Goal: Find specific page/section: Find specific page/section

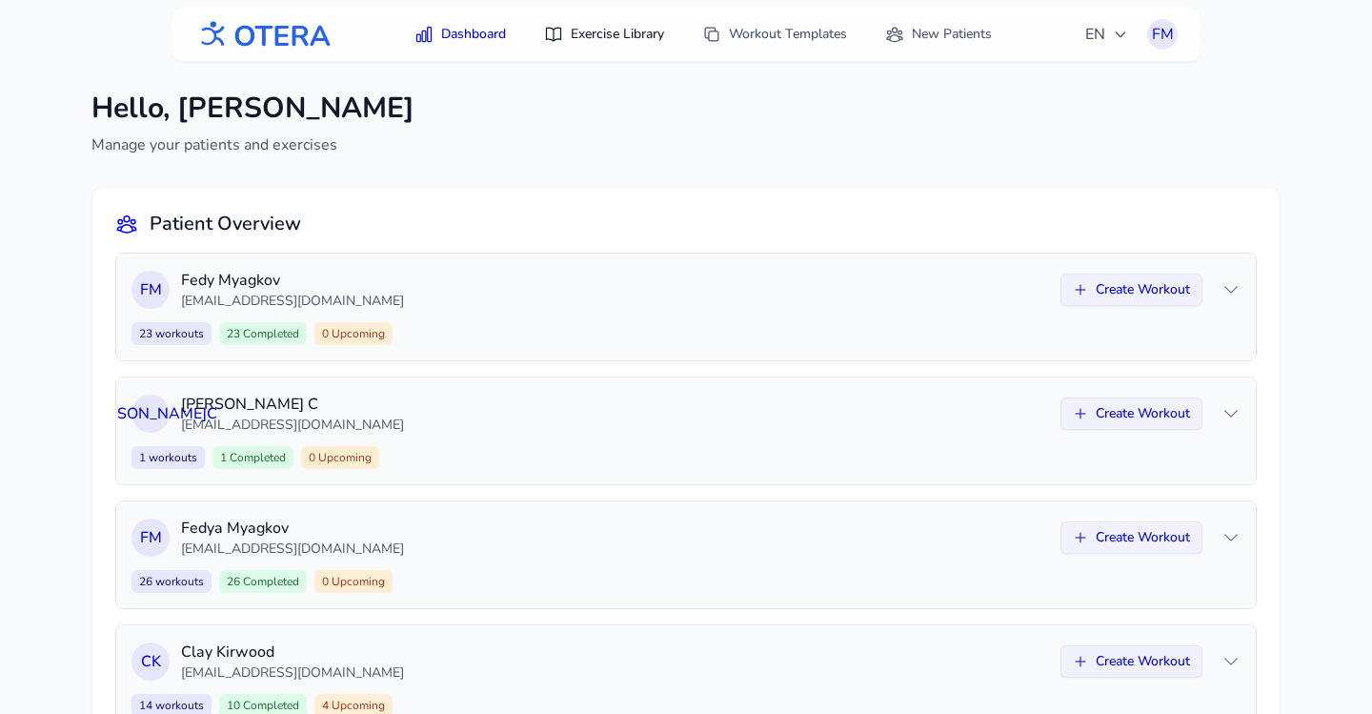
click at [609, 36] on link "Exercise Library" at bounding box center [604, 34] width 143 height 34
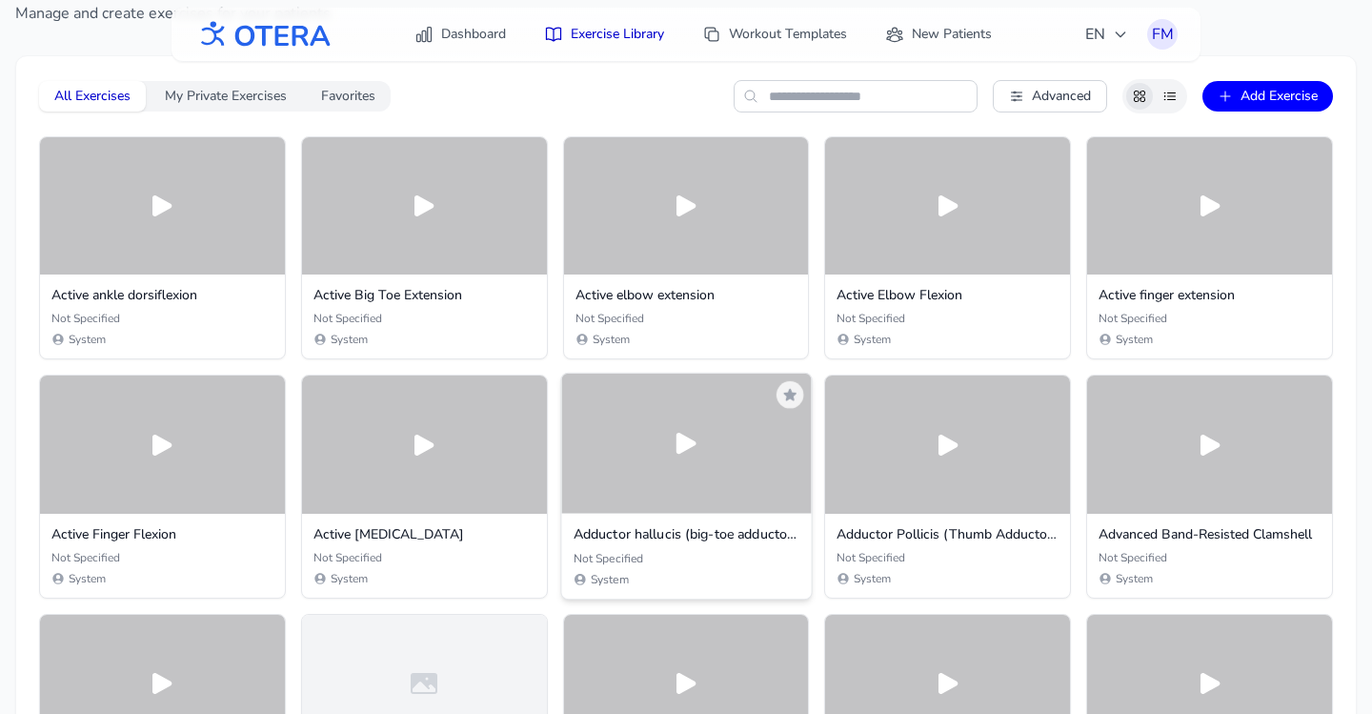
scroll to position [1274, 0]
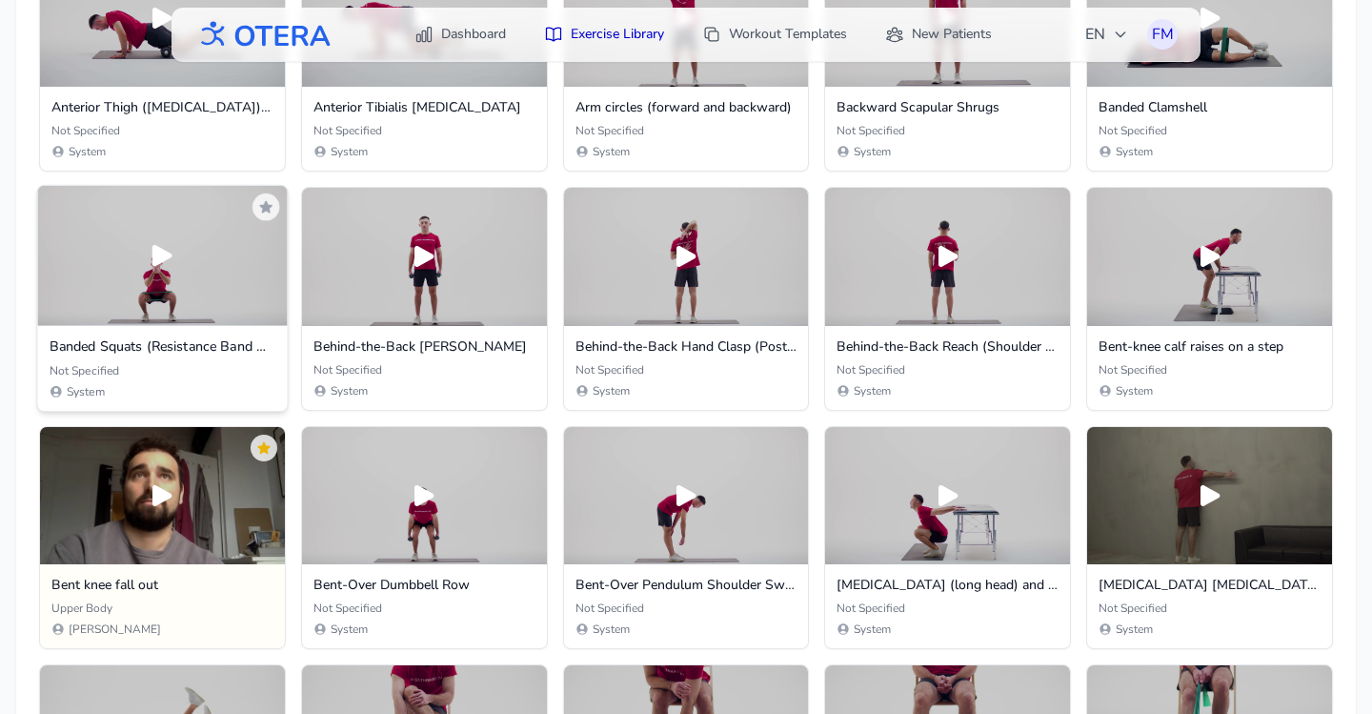
click at [153, 265] on icon at bounding box center [162, 255] width 20 height 21
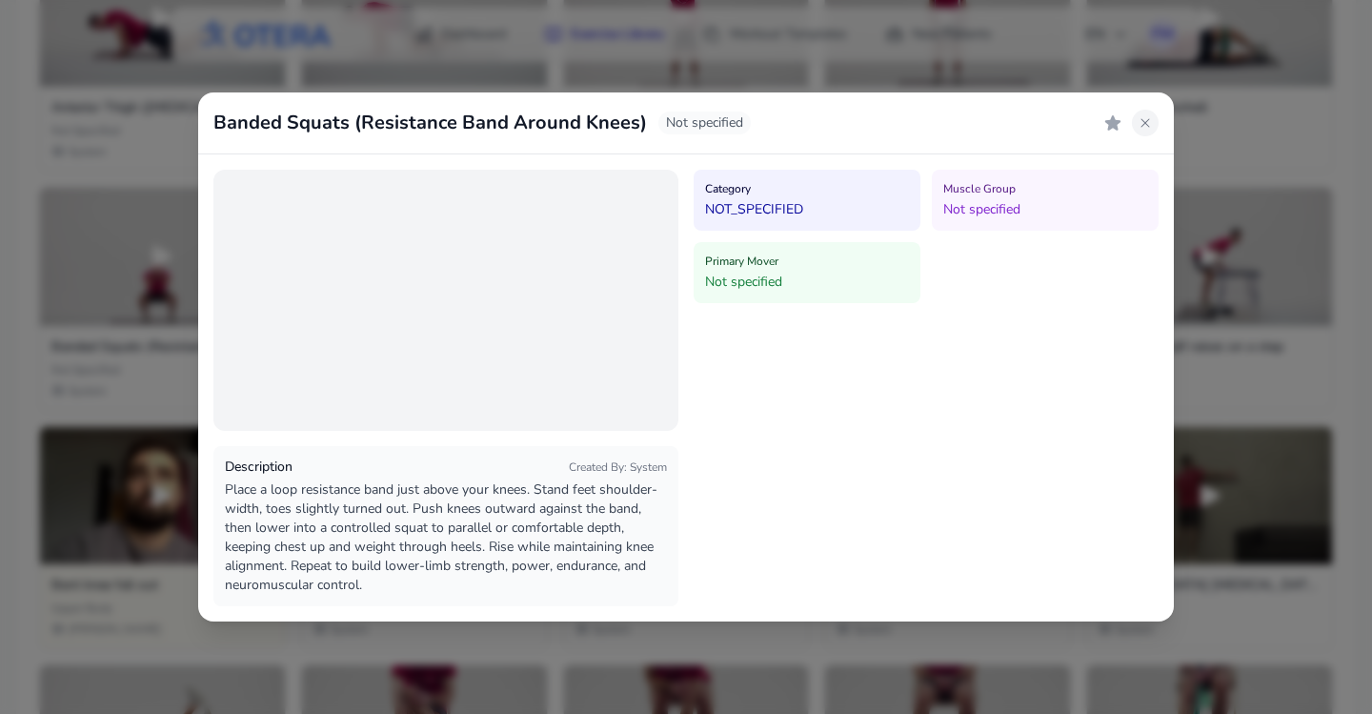
click at [1148, 124] on icon at bounding box center [1145, 122] width 15 height 15
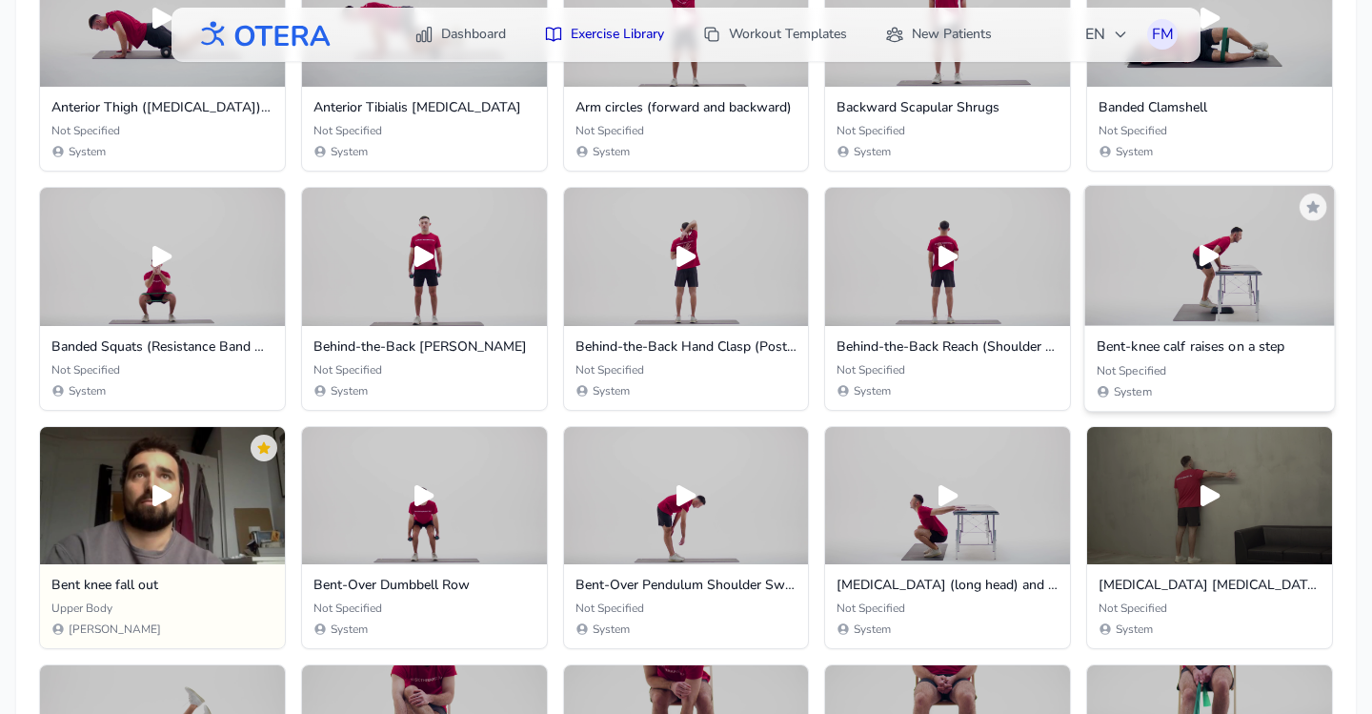
click at [1204, 258] on icon at bounding box center [1210, 255] width 20 height 21
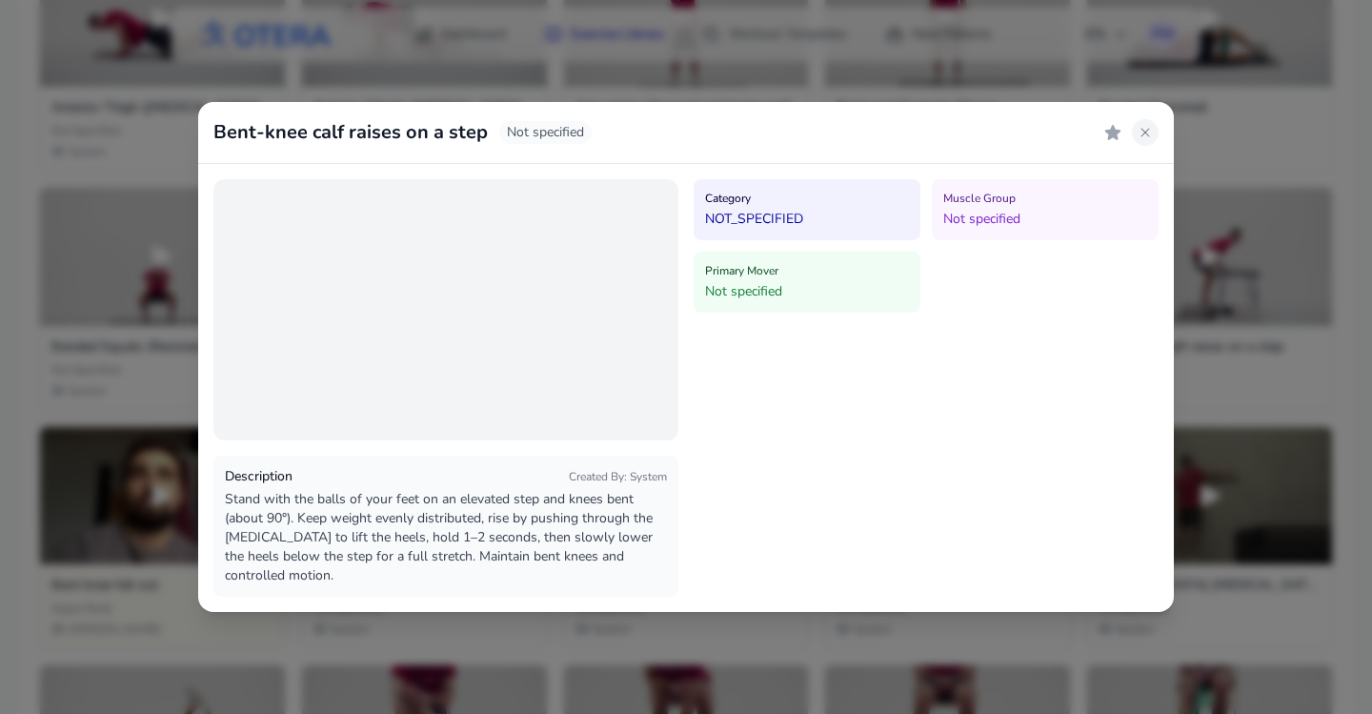
click at [1143, 132] on icon at bounding box center [1145, 132] width 15 height 15
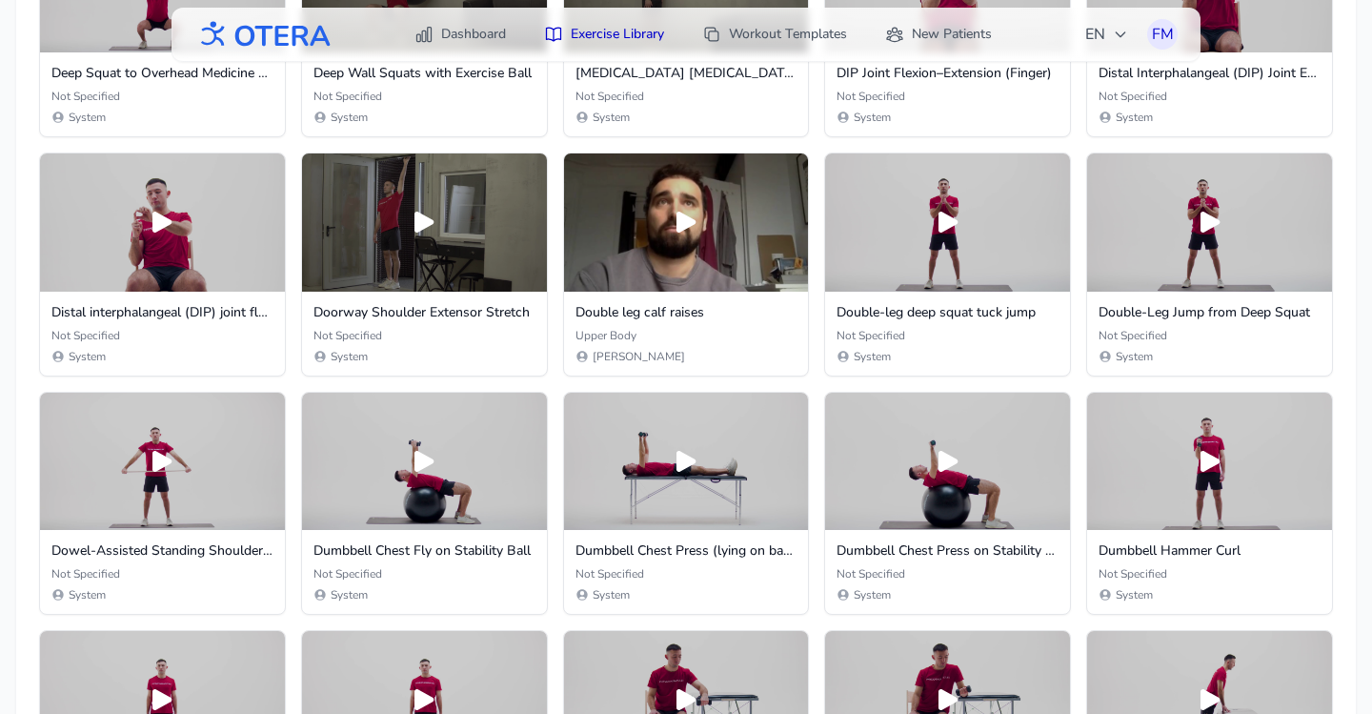
scroll to position [3458, 0]
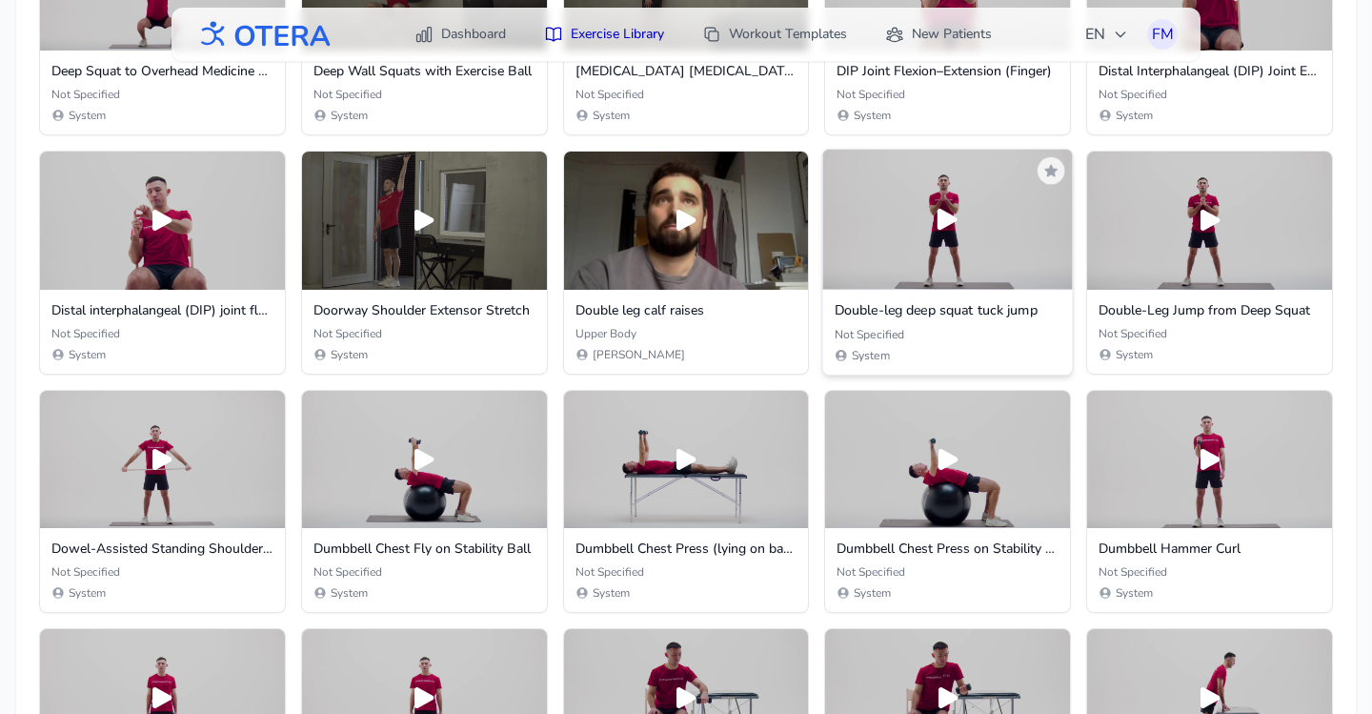
click at [946, 216] on icon at bounding box center [948, 219] width 20 height 21
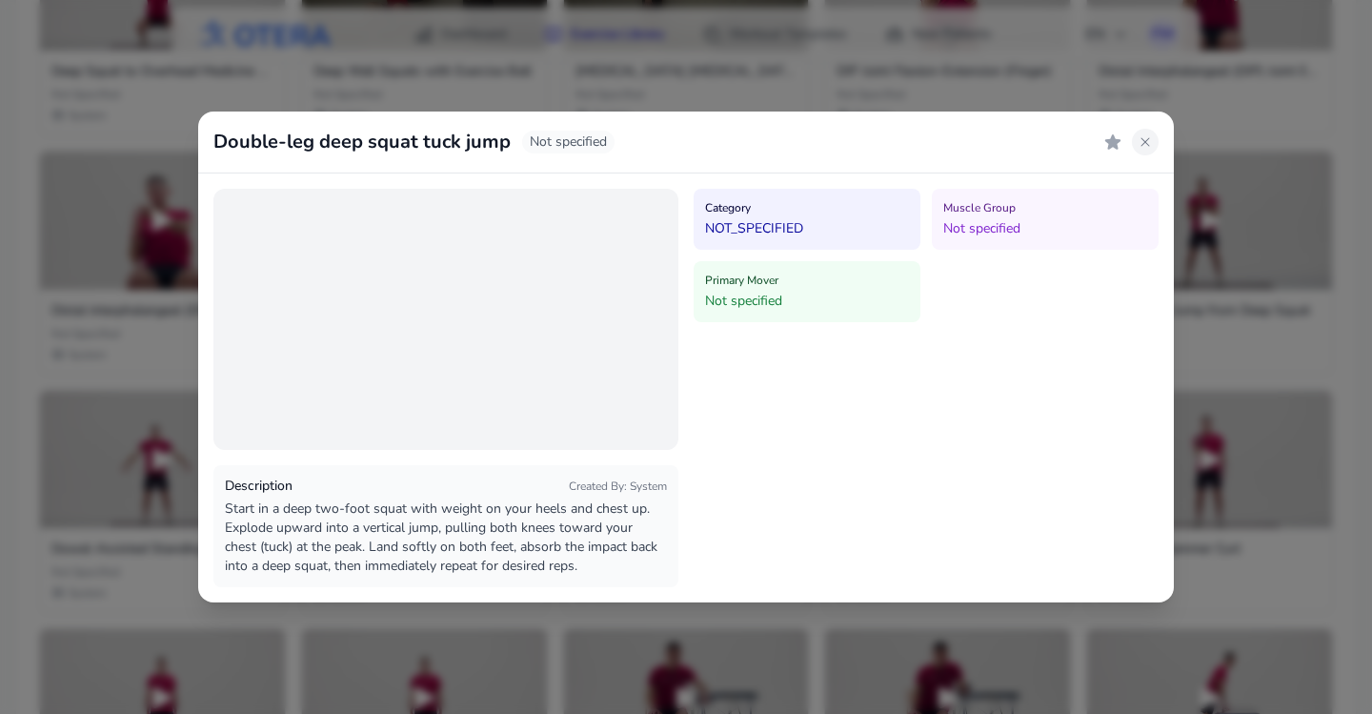
click at [1142, 141] on icon at bounding box center [1145, 141] width 15 height 15
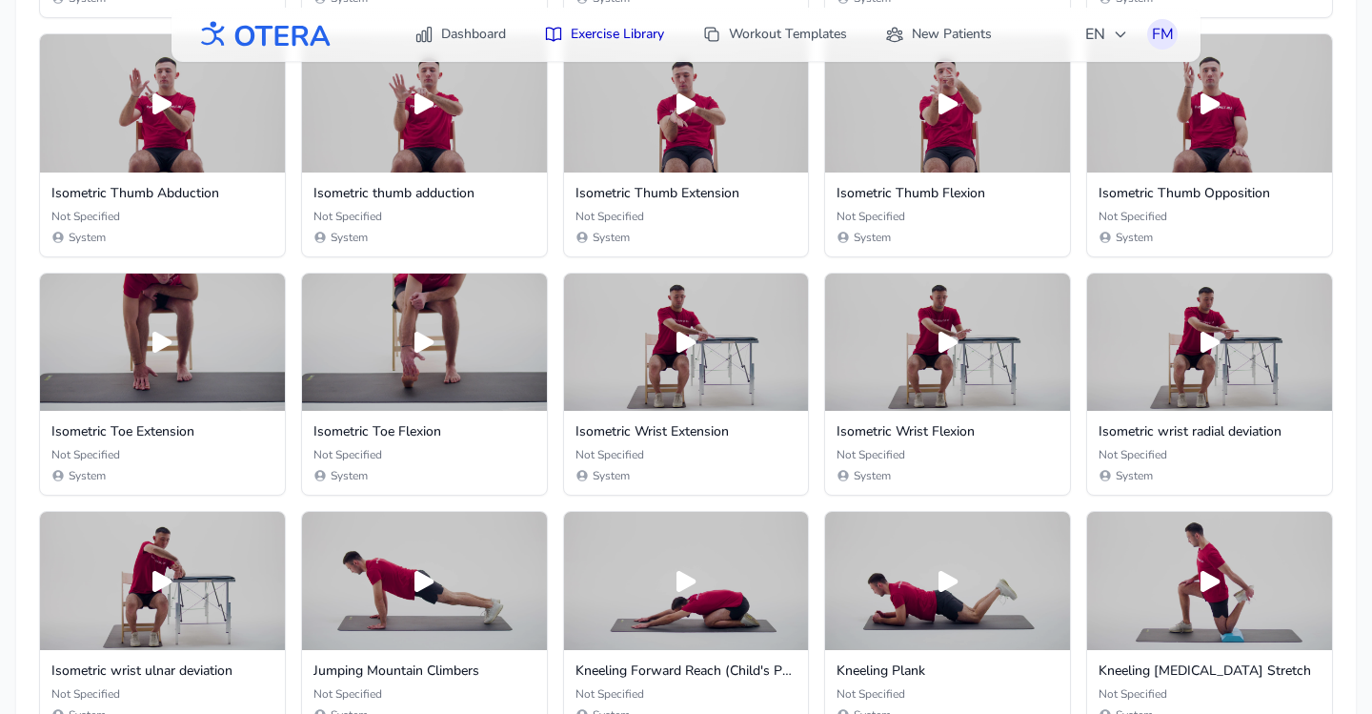
scroll to position [8832, 0]
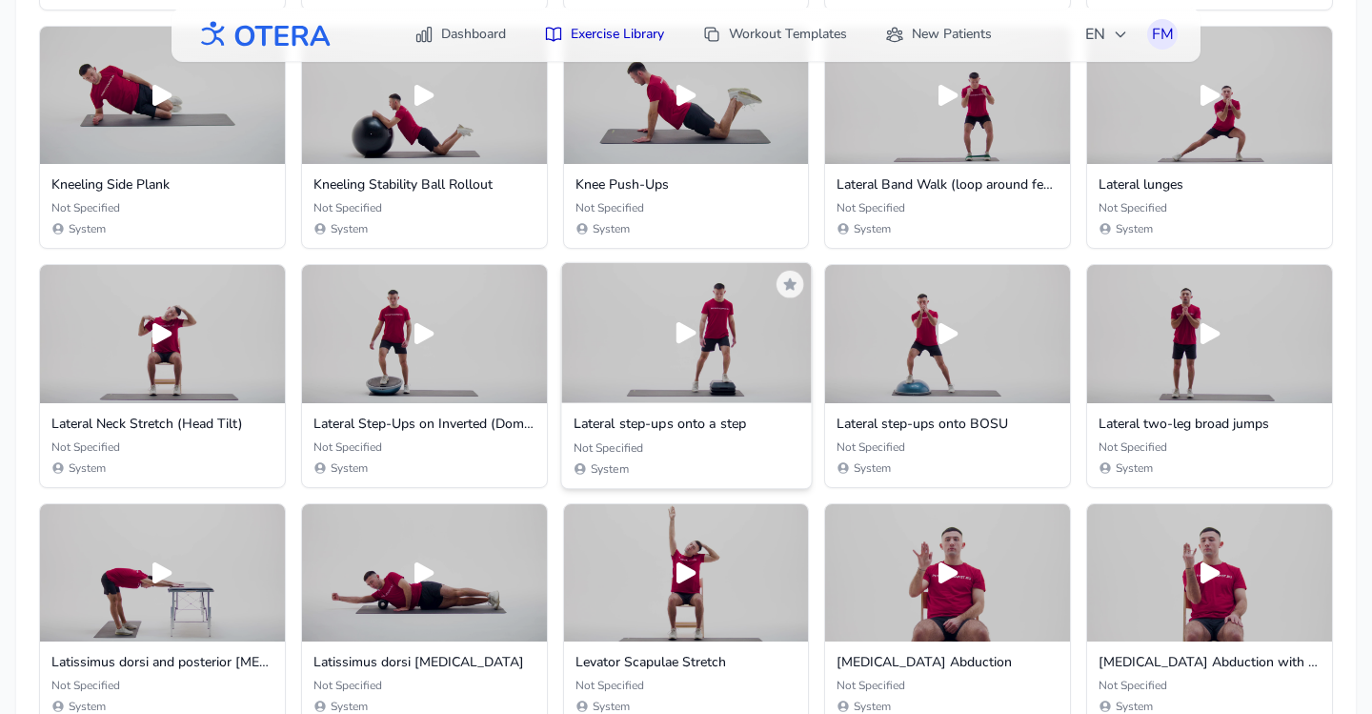
click at [692, 351] on div at bounding box center [686, 333] width 250 height 140
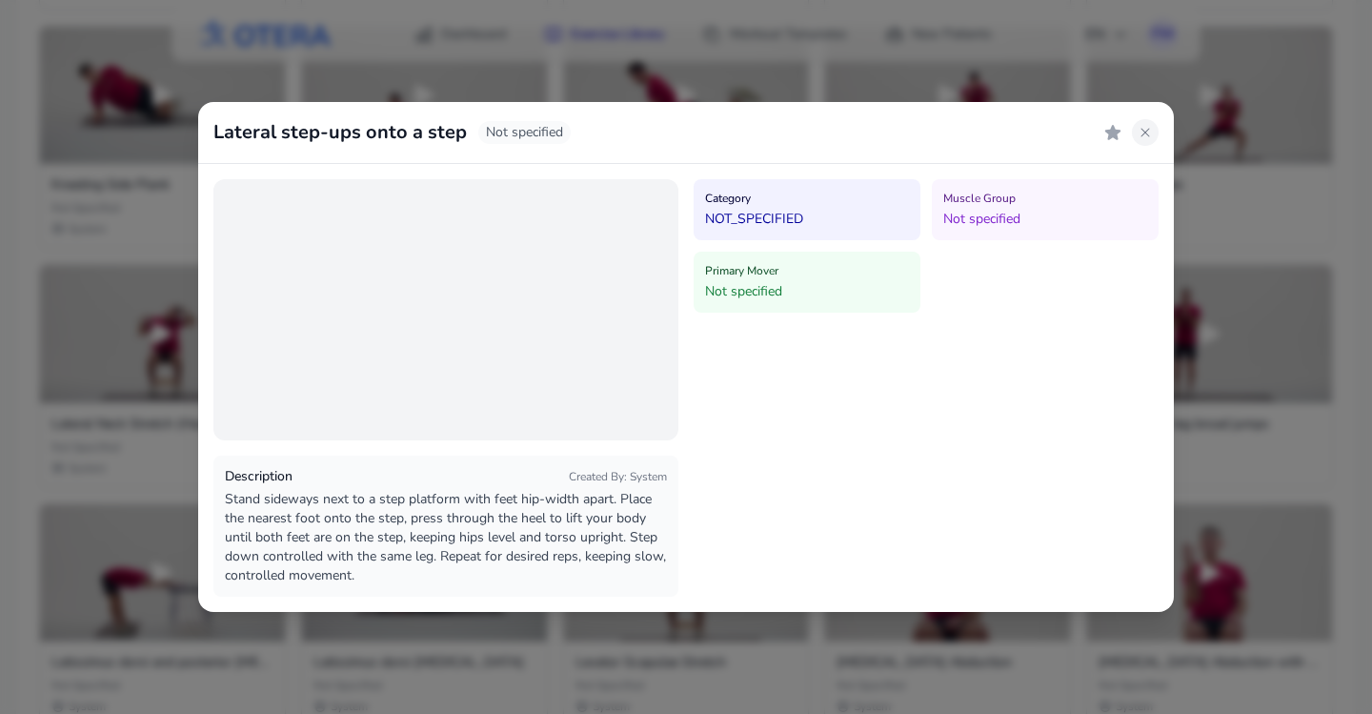
click at [1145, 136] on icon at bounding box center [1145, 132] width 15 height 15
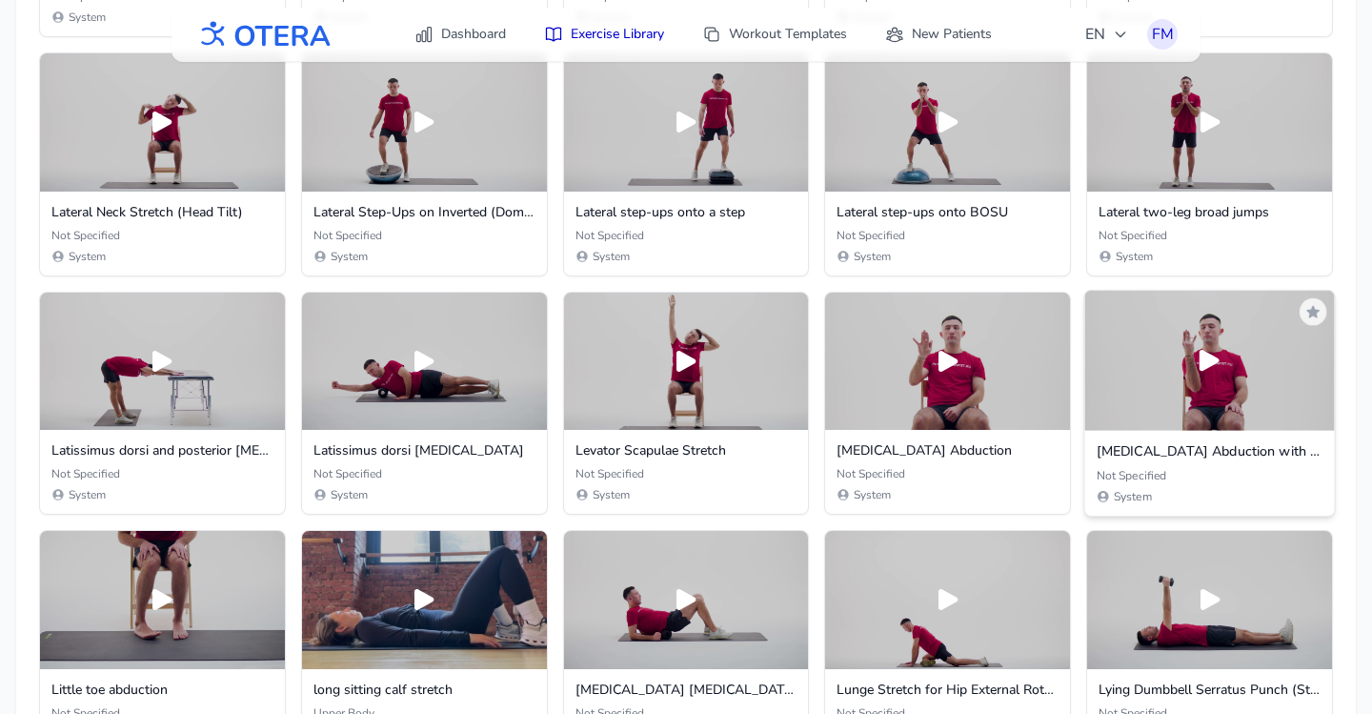
scroll to position [9971, 0]
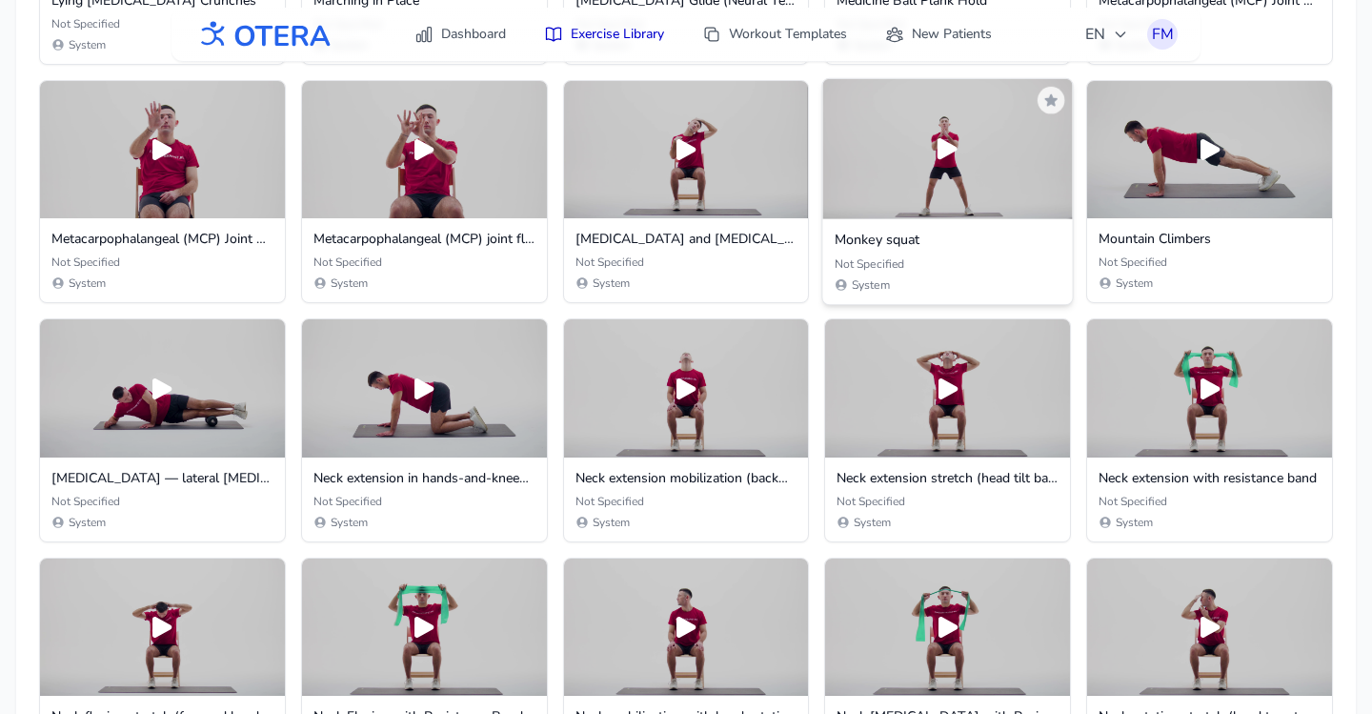
click at [892, 185] on div at bounding box center [948, 149] width 250 height 140
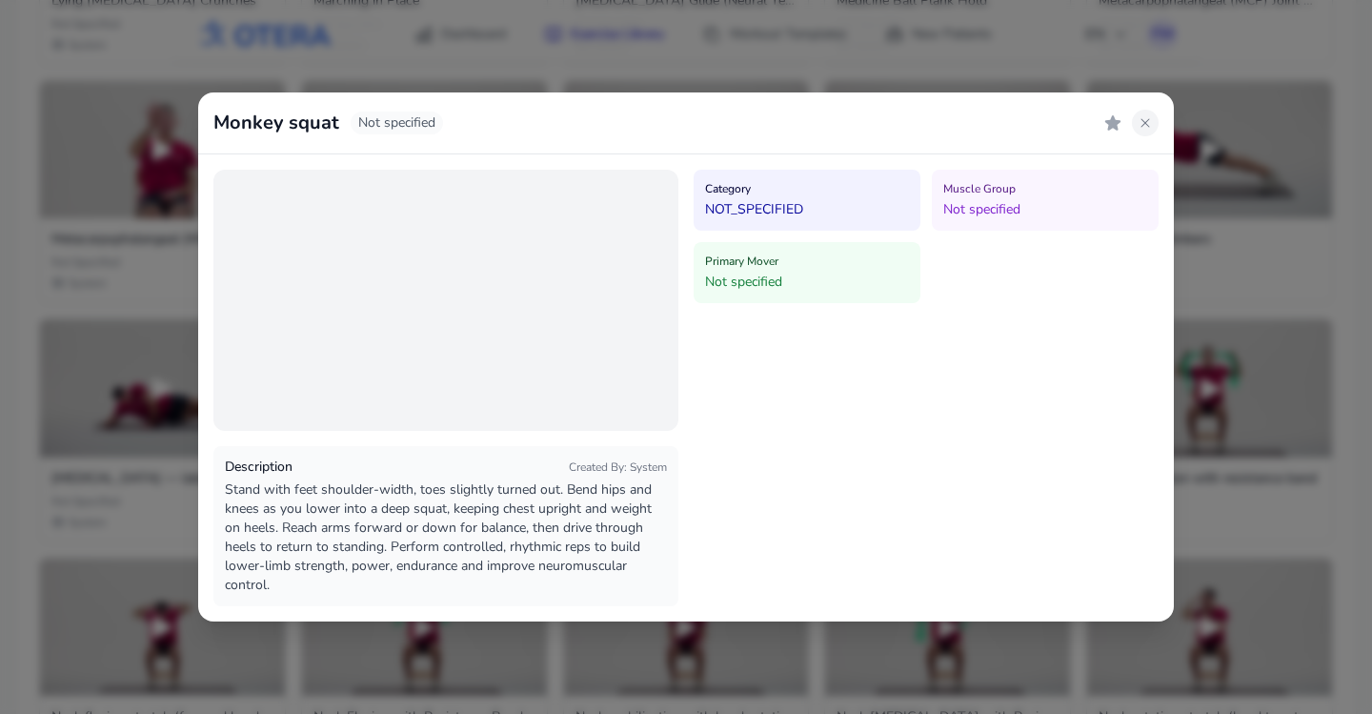
click at [1138, 120] on icon at bounding box center [1145, 122] width 15 height 15
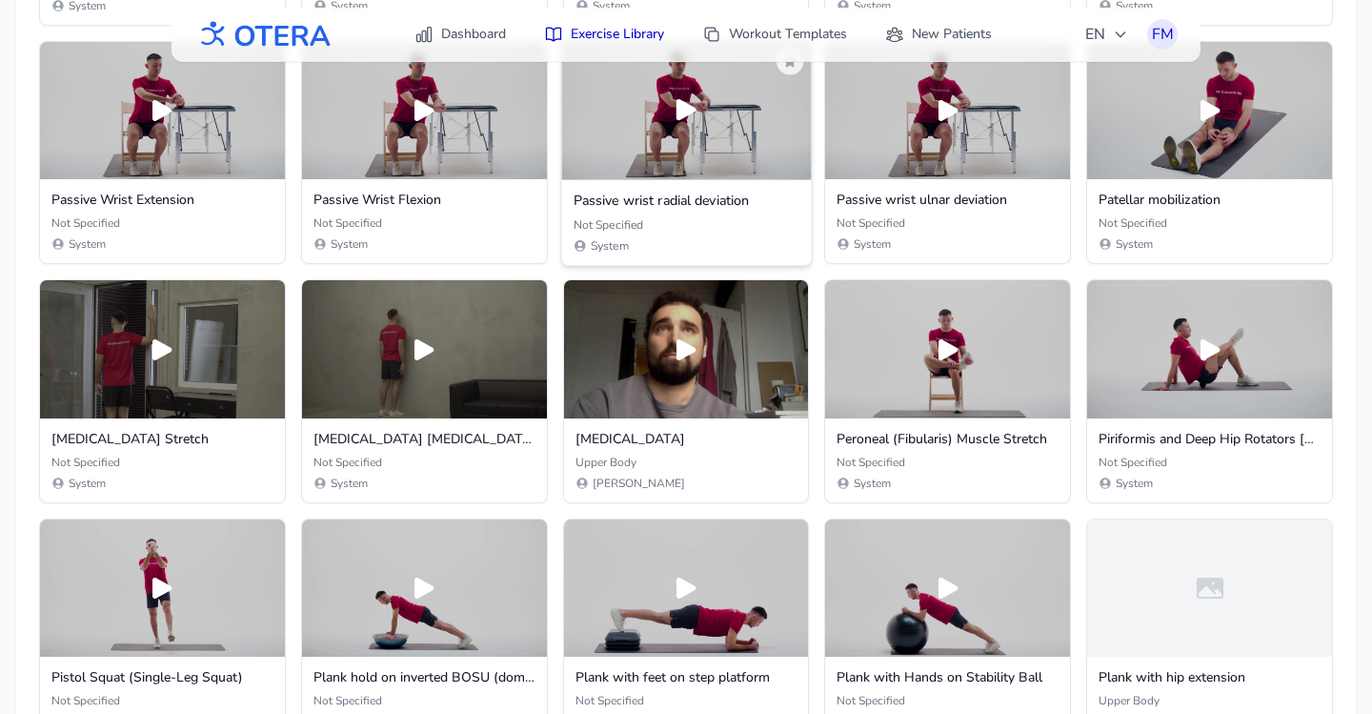
scroll to position [13551, 0]
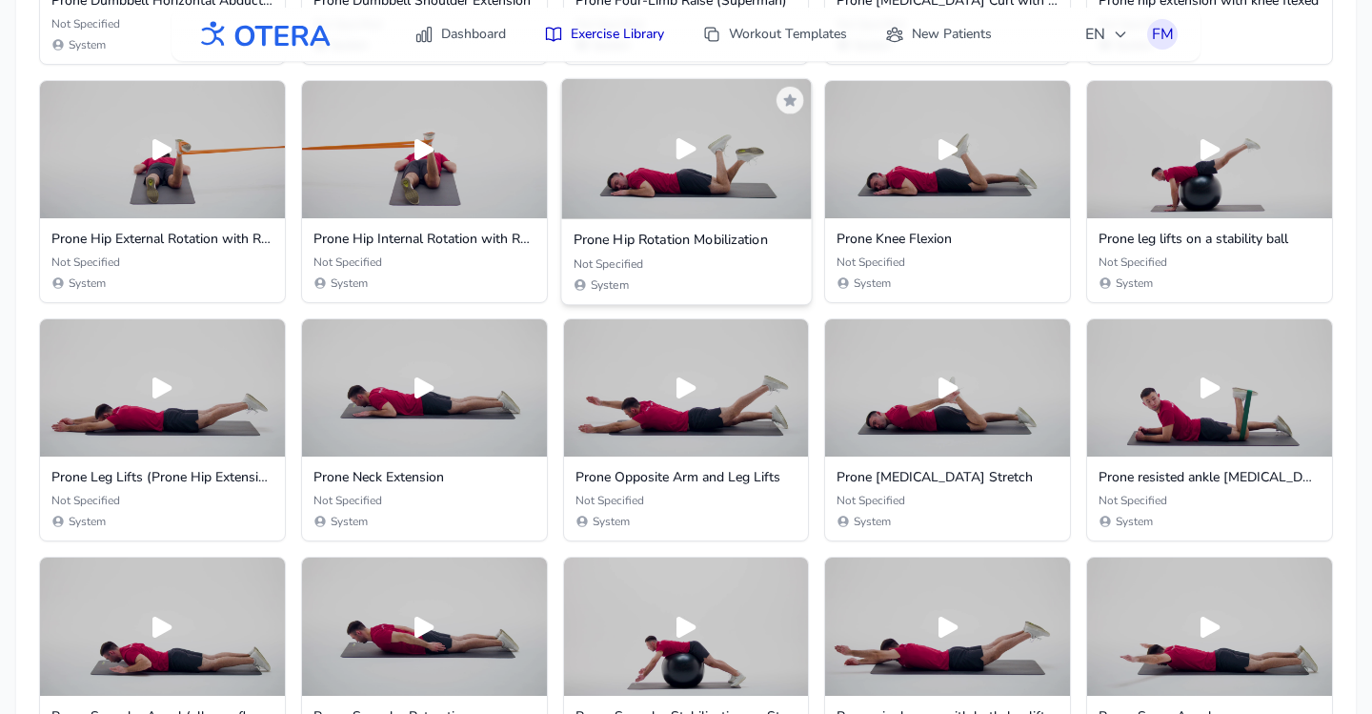
click at [689, 167] on div at bounding box center [686, 148] width 250 height 140
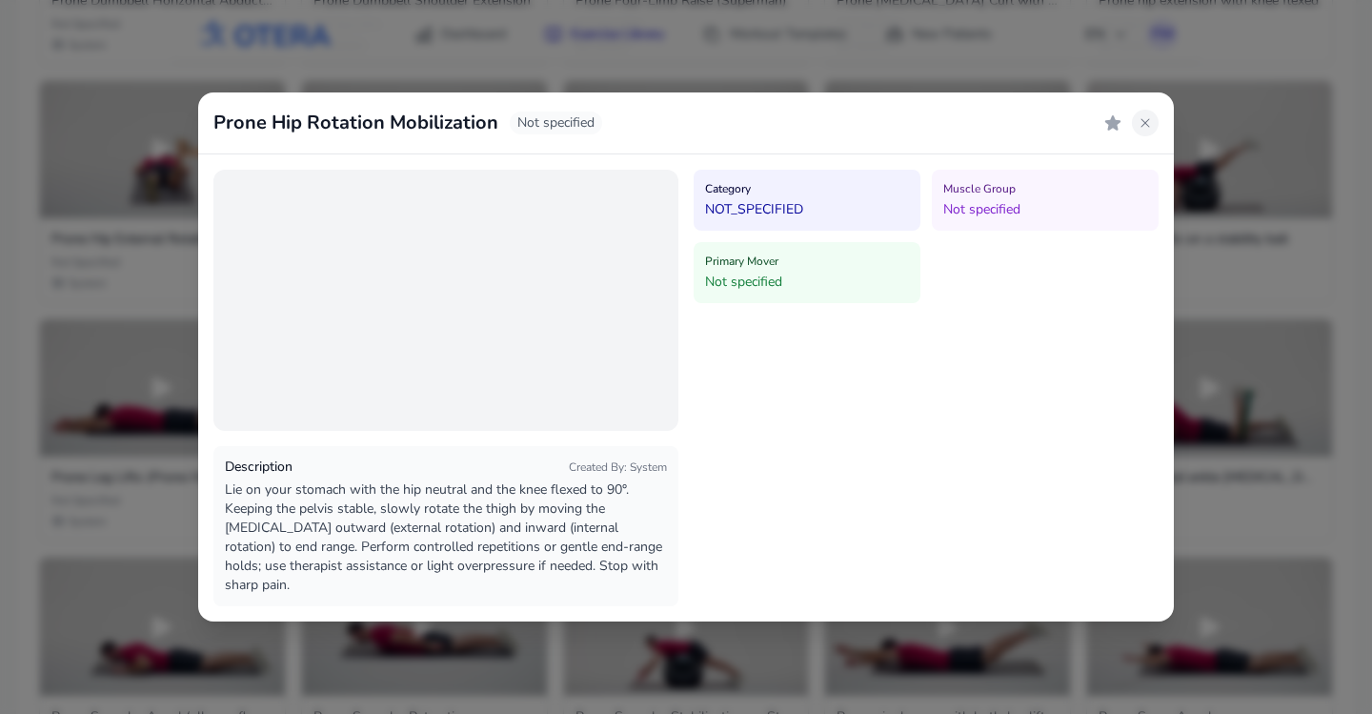
click at [1143, 127] on icon at bounding box center [1145, 122] width 15 height 15
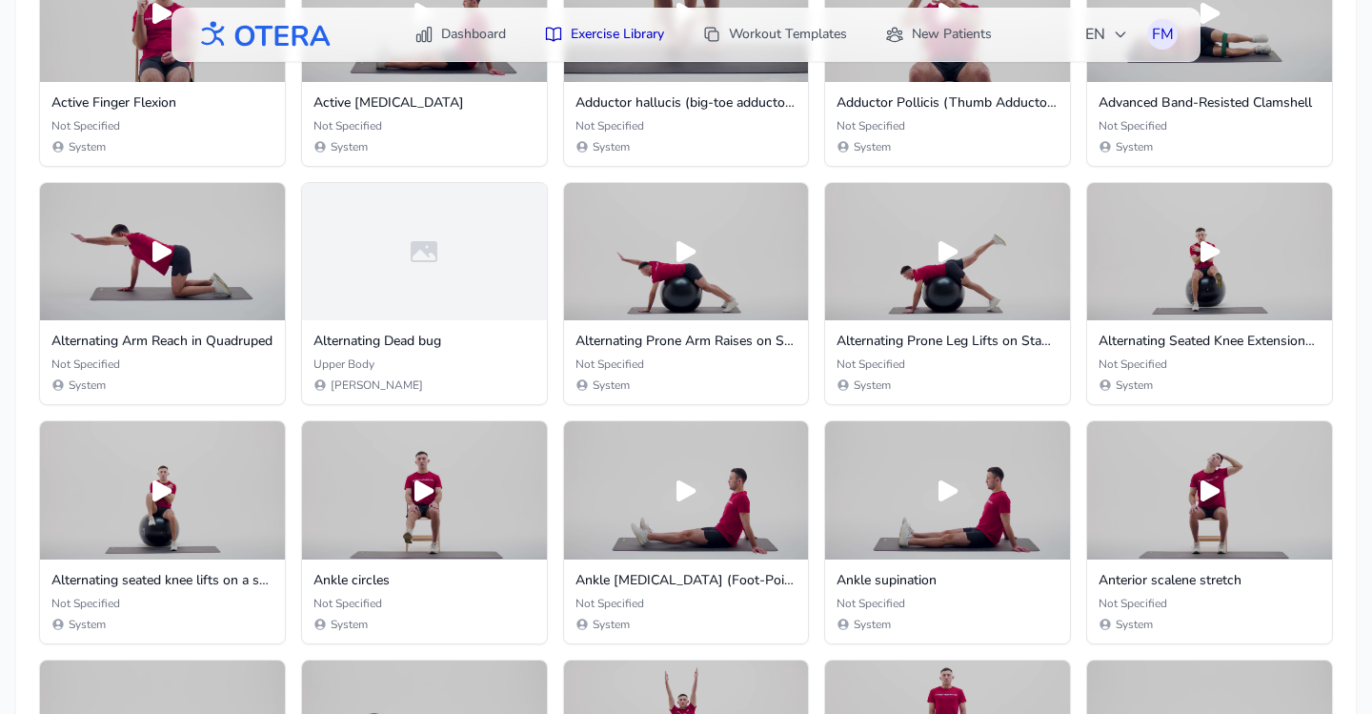
scroll to position [0, 0]
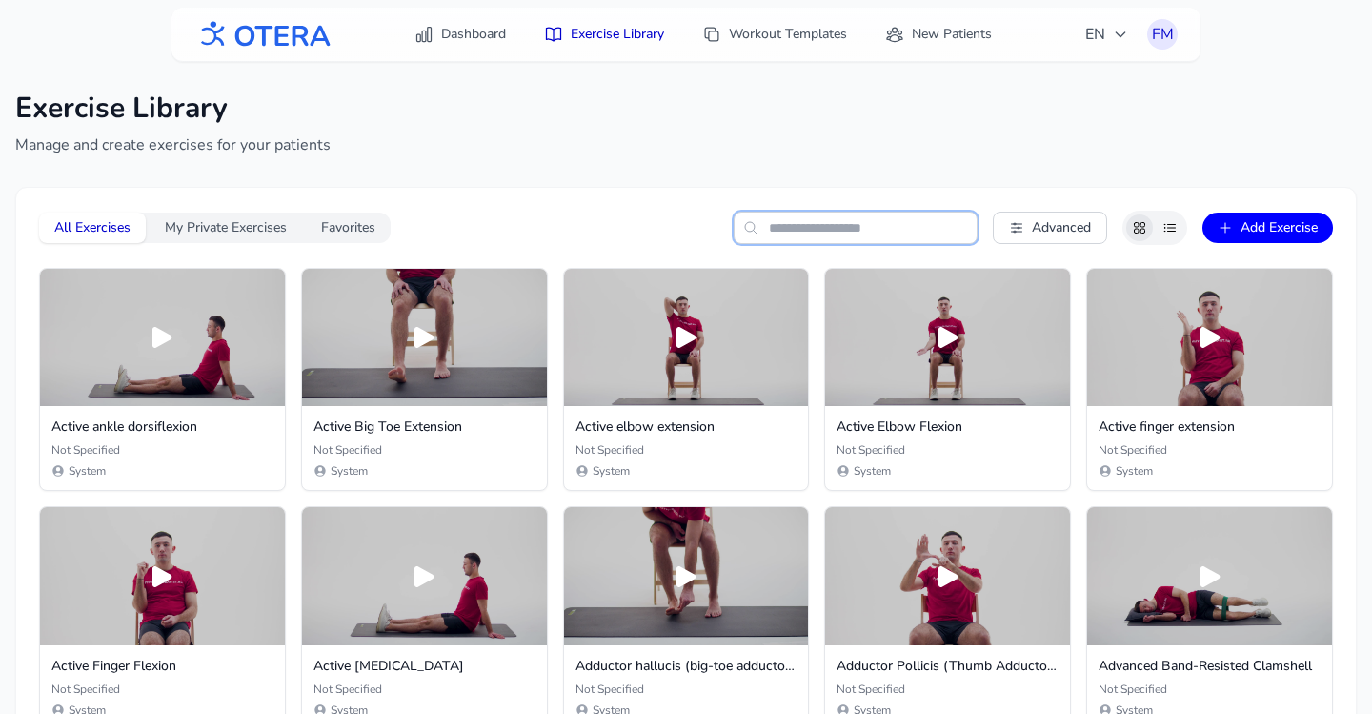
click at [805, 228] on input "text" at bounding box center [856, 228] width 244 height 32
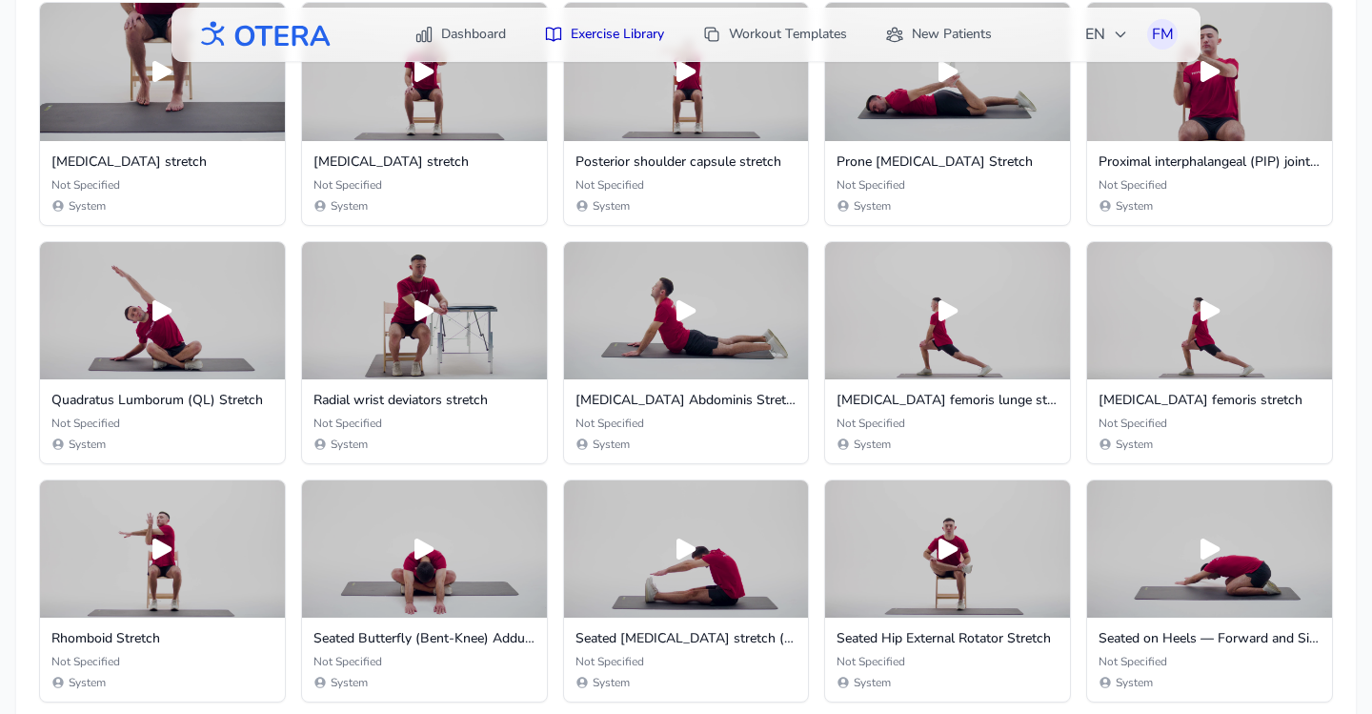
scroll to position [2298, 0]
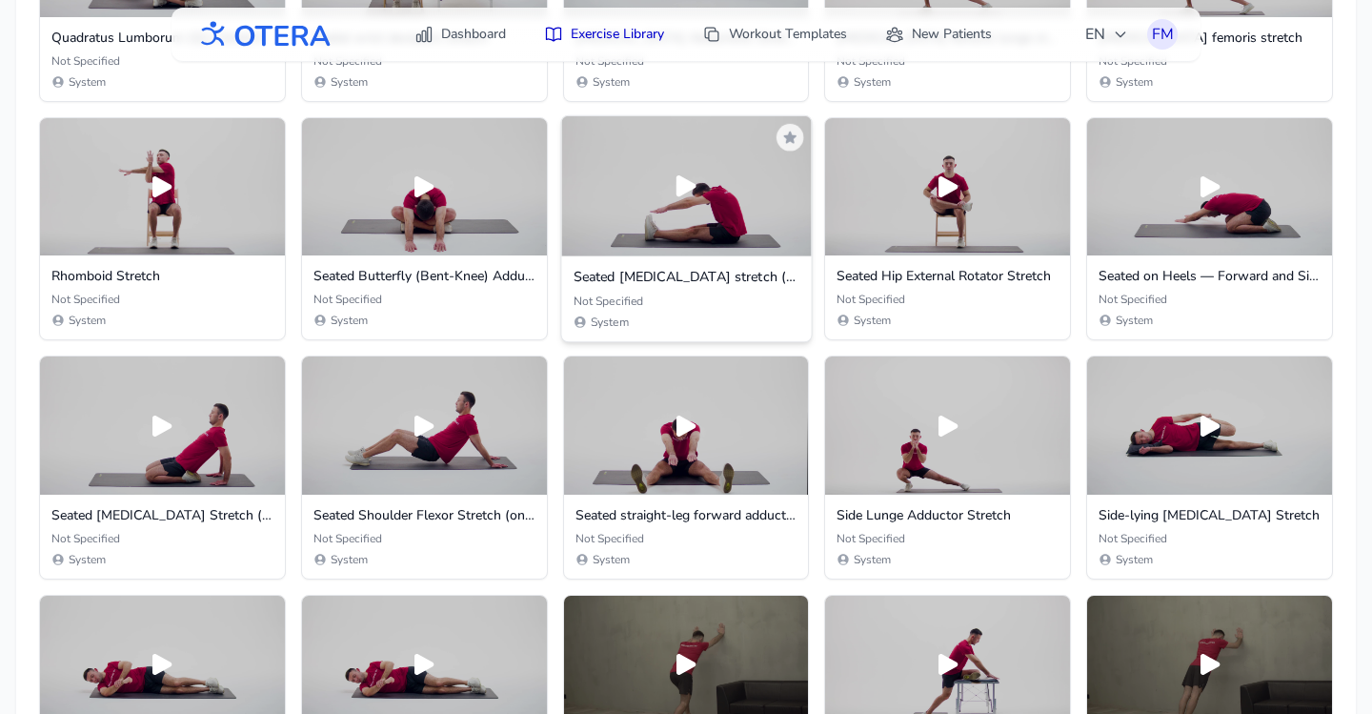
type input "*******"
click at [682, 196] on icon at bounding box center [686, 186] width 31 height 31
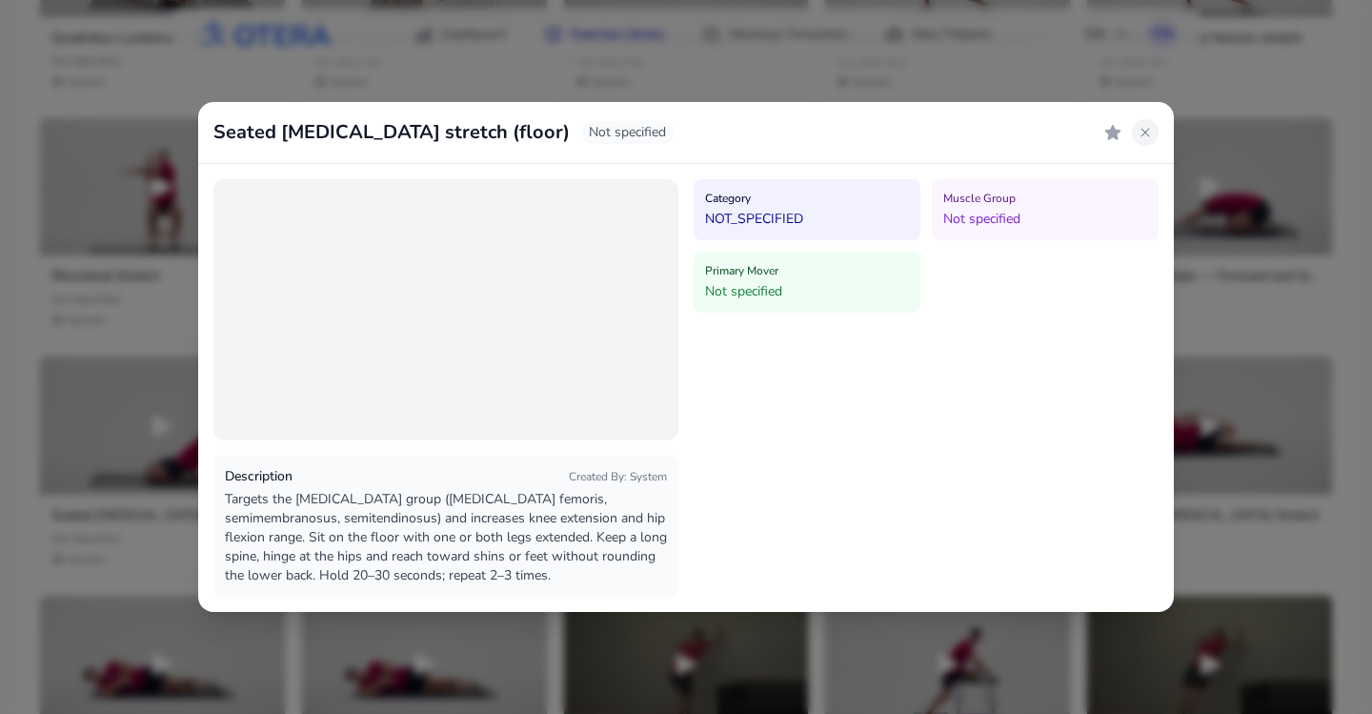
click at [1146, 133] on icon at bounding box center [1145, 132] width 15 height 15
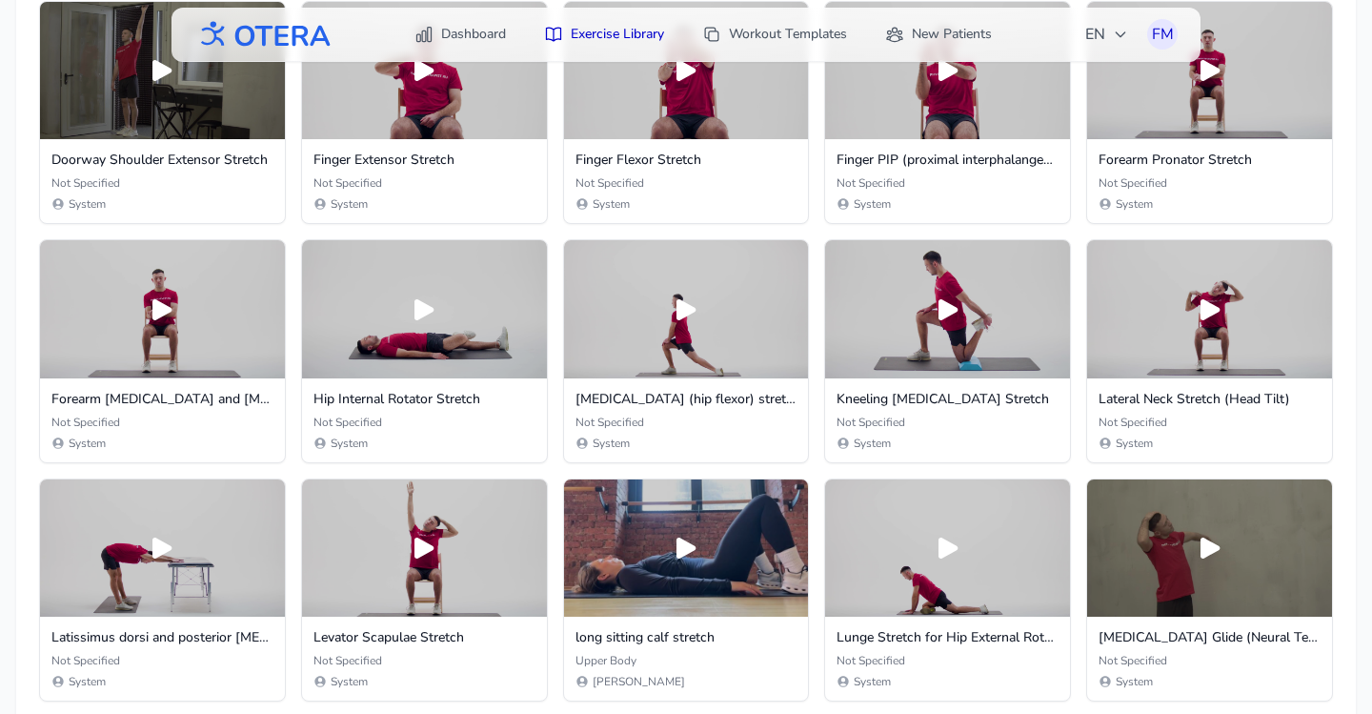
scroll to position [0, 0]
